Goal: Task Accomplishment & Management: Manage account settings

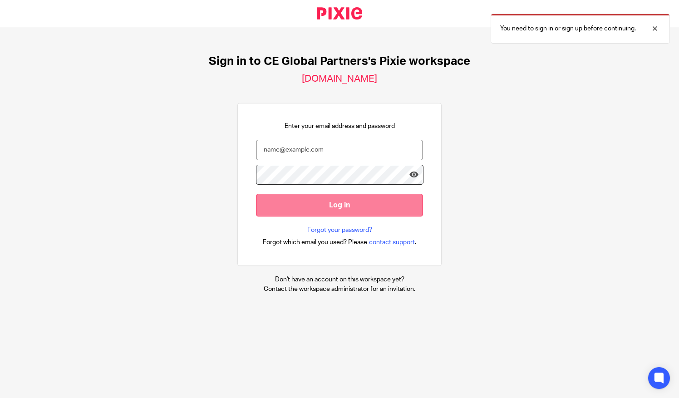
type input "[PERSON_NAME][EMAIL_ADDRESS][PERSON_NAME][DOMAIN_NAME]"
click at [339, 210] on input "Log in" at bounding box center [339, 205] width 167 height 22
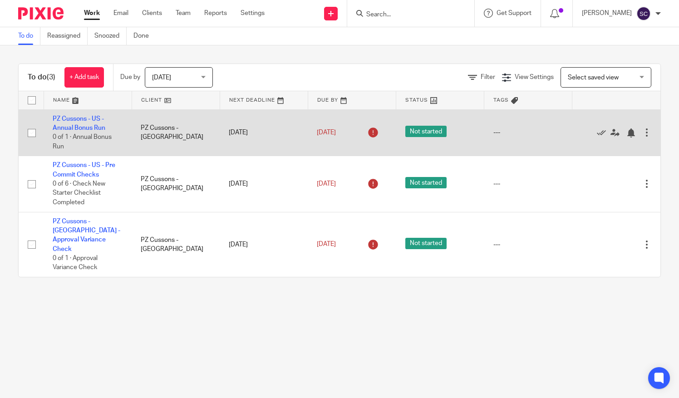
click at [34, 129] on input "checkbox" at bounding box center [31, 132] width 17 height 17
checkbox input "true"
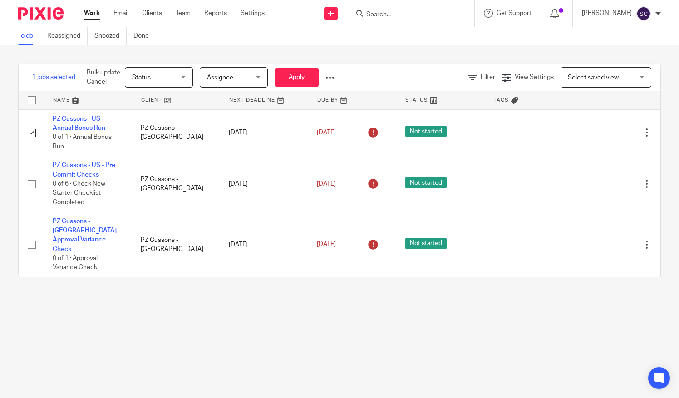
click at [178, 79] on span "Status" at bounding box center [156, 77] width 48 height 19
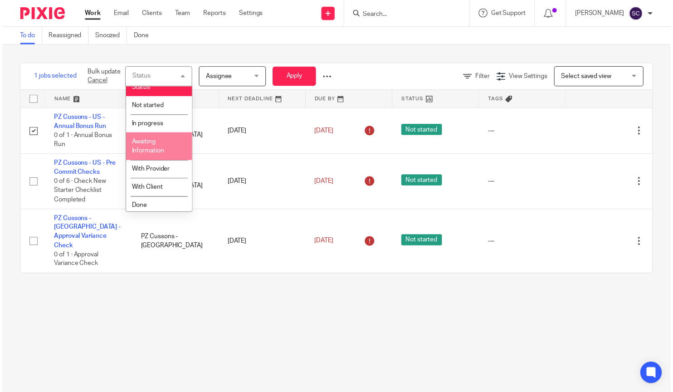
scroll to position [11, 0]
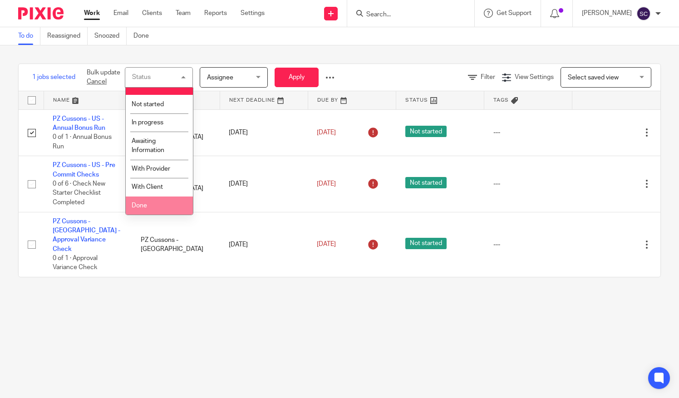
click at [137, 205] on span "Done" at bounding box center [139, 205] width 15 height 6
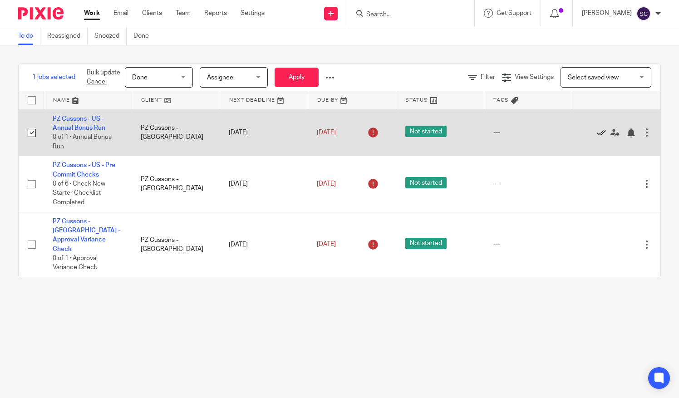
click at [597, 131] on icon at bounding box center [601, 132] width 9 height 9
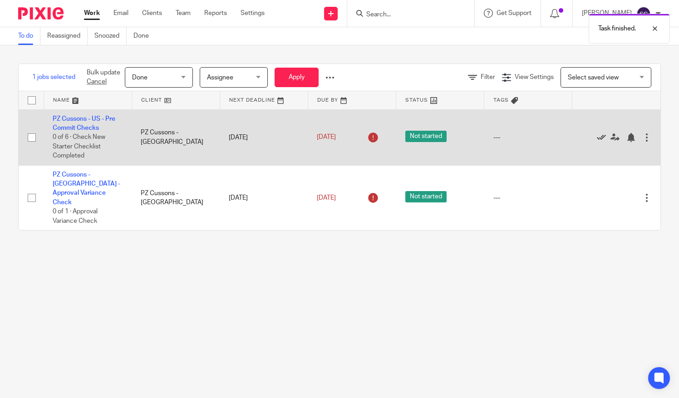
click at [597, 137] on icon at bounding box center [601, 137] width 9 height 9
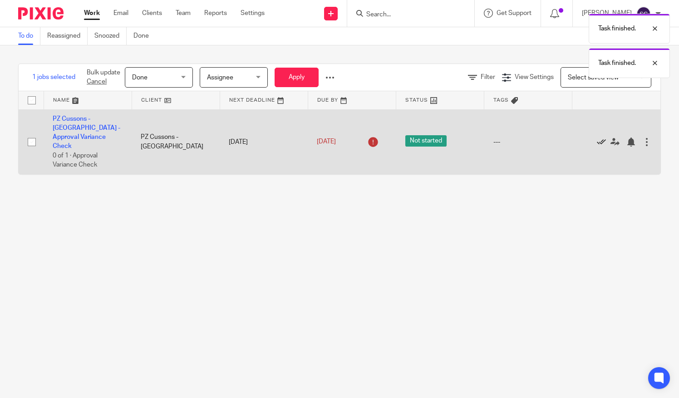
click at [597, 138] on icon at bounding box center [601, 141] width 9 height 9
